Goal: Entertainment & Leisure: Consume media (video, audio)

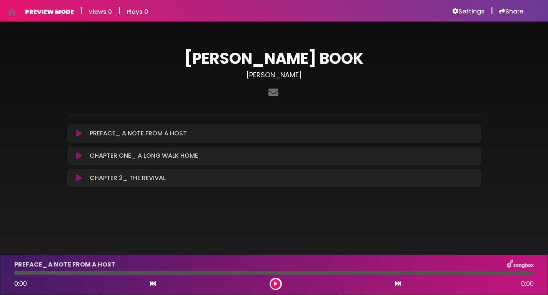
click at [78, 134] on icon at bounding box center [79, 134] width 6 height 8
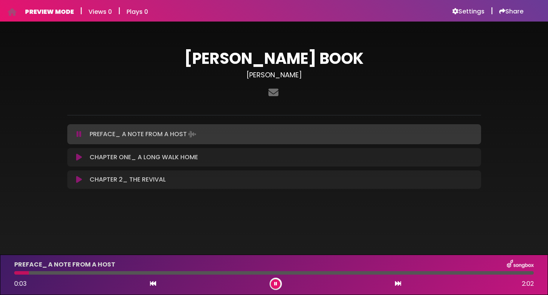
click at [78, 135] on icon at bounding box center [79, 134] width 5 height 8
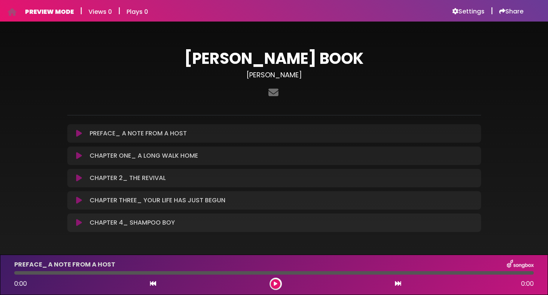
click at [181, 135] on p "PREFACE_ A NOTE FROM A HOST Loading Track..." at bounding box center [138, 133] width 97 height 9
click at [175, 134] on p "PREFACE_ A NOTE FROM A HOST Loading Track..." at bounding box center [138, 133] width 97 height 9
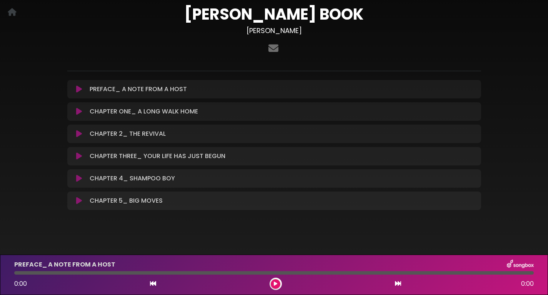
scroll to position [45, 0]
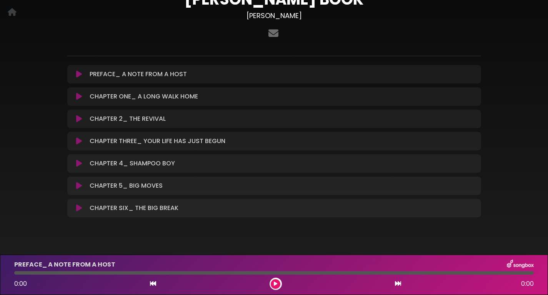
scroll to position [66, 0]
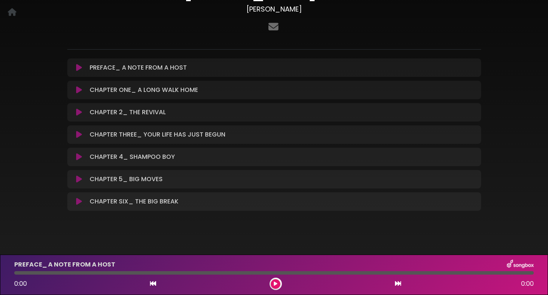
click at [527, 155] on div "[PERSON_NAME] BOOK [PERSON_NAME] ×" at bounding box center [274, 94] width 508 height 259
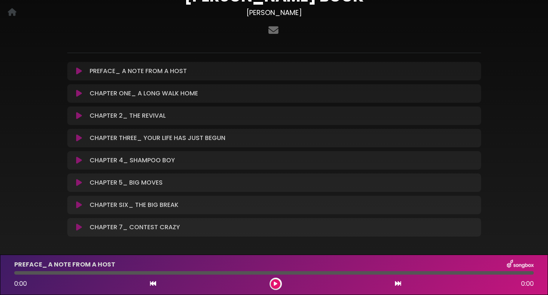
scroll to position [61, 0]
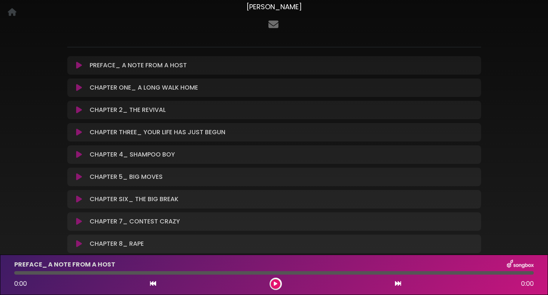
scroll to position [115, 0]
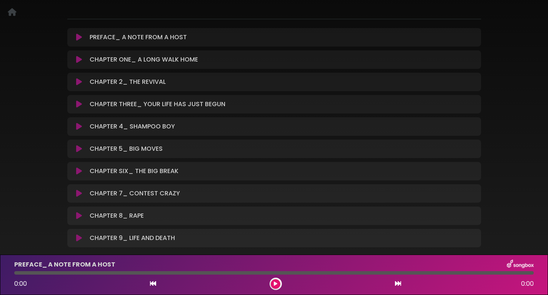
scroll to position [137, 0]
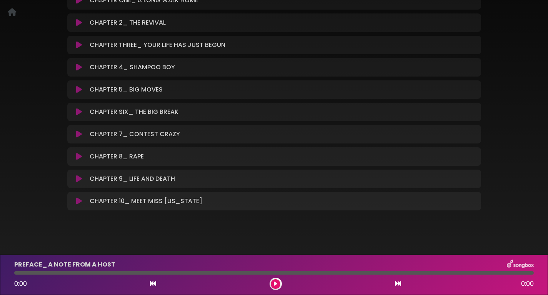
scroll to position [160, 0]
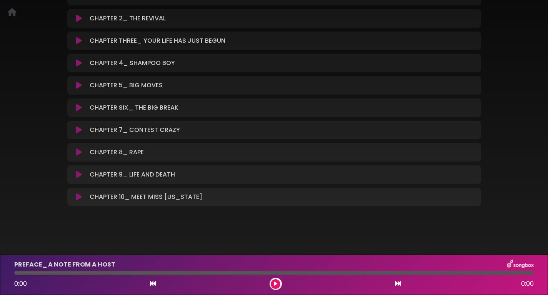
click at [45, 183] on div "TY HERNDON BOOK Ty Herndon ×" at bounding box center [274, 45] width 508 height 348
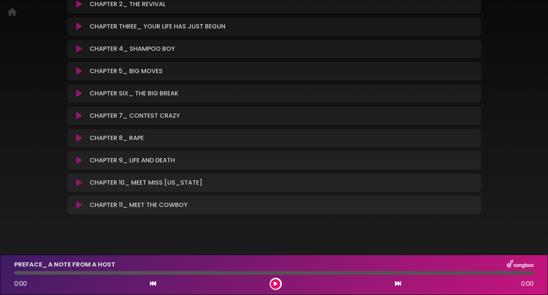
scroll to position [182, 0]
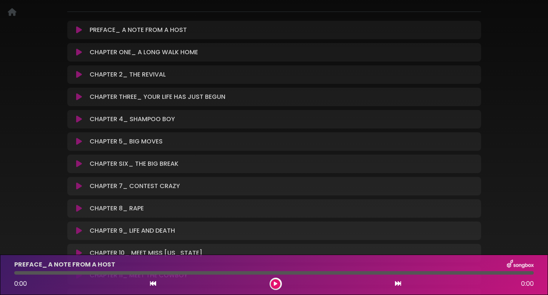
scroll to position [102, 0]
